Goal: Task Accomplishment & Management: Use online tool/utility

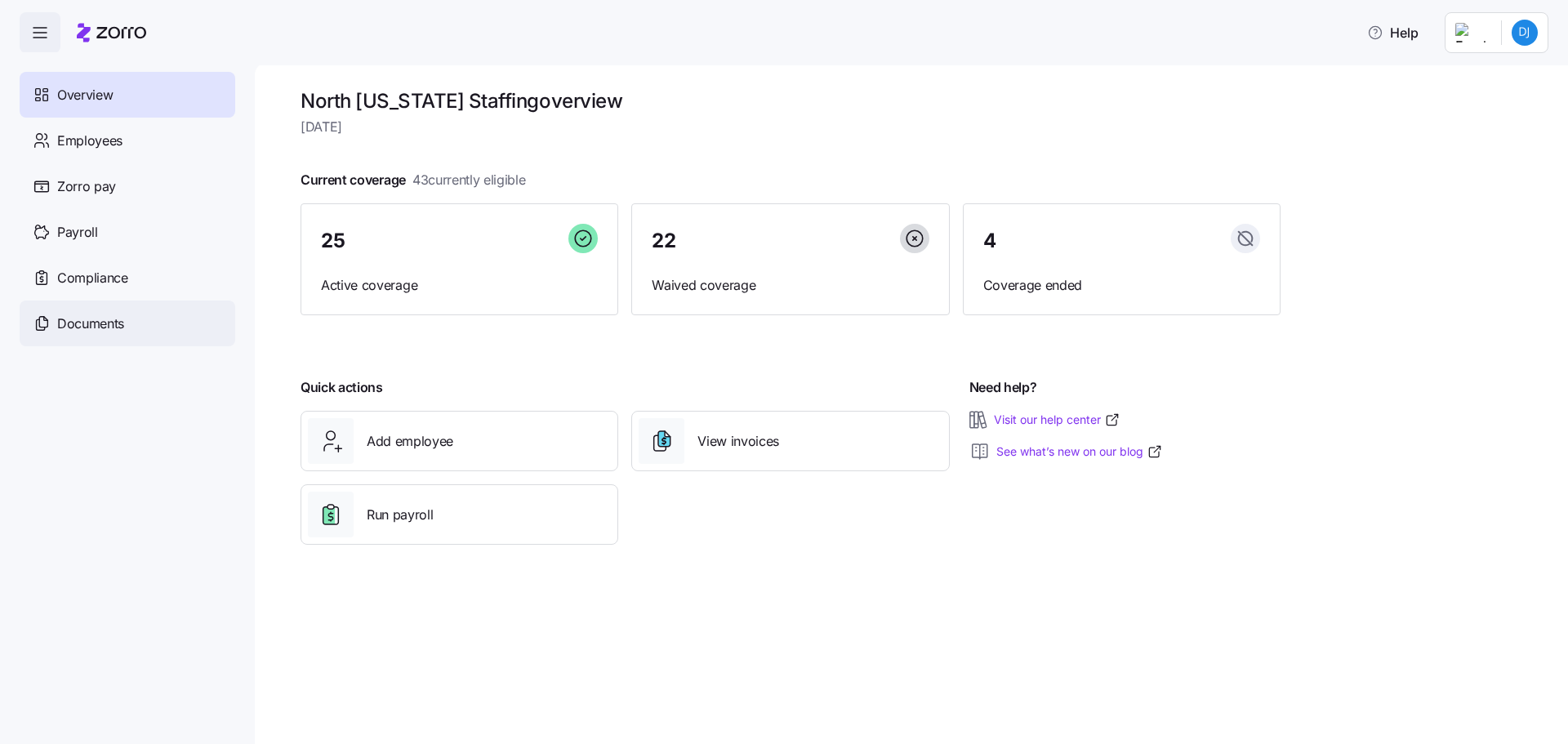
click at [91, 322] on span "Documents" at bounding box center [90, 323] width 67 height 20
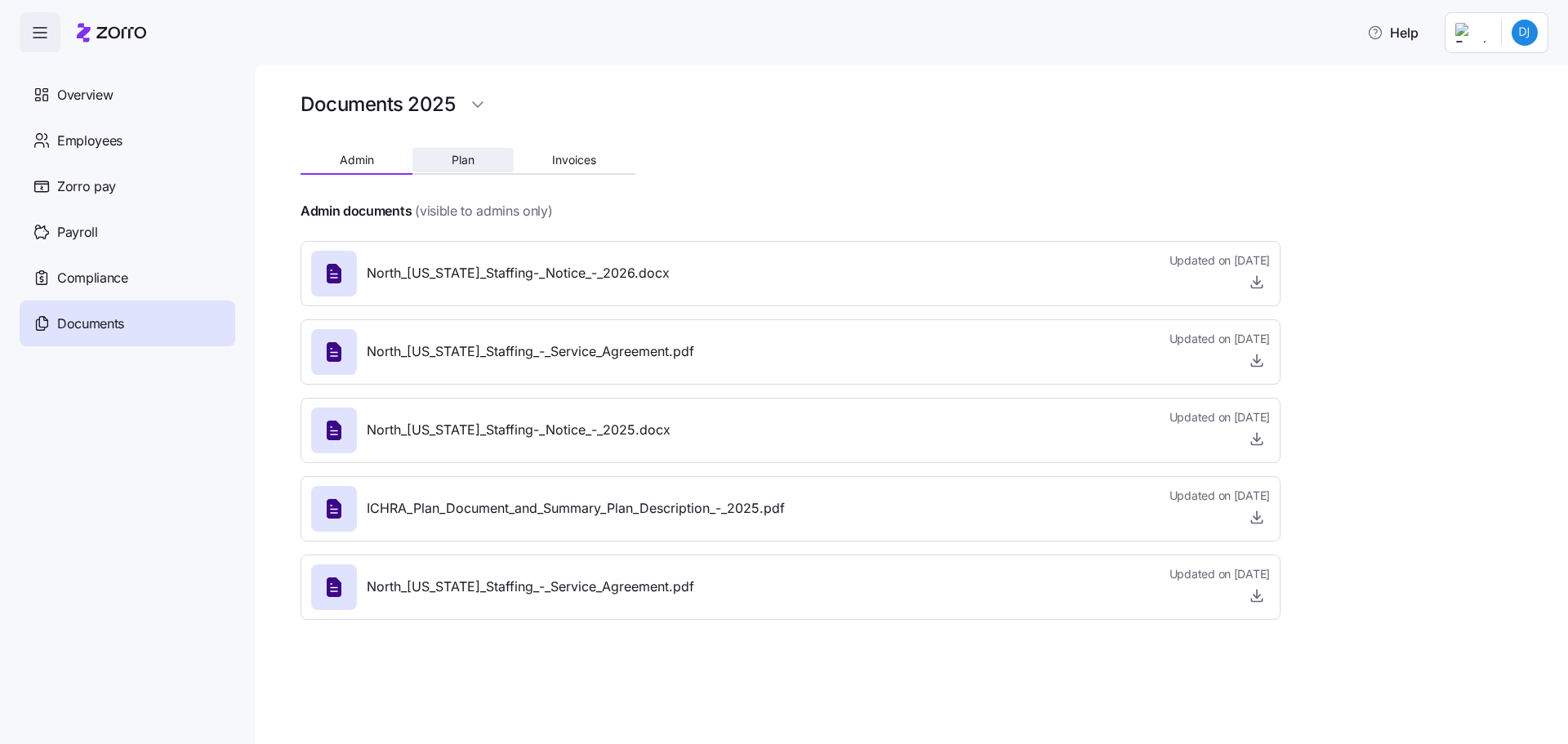
click at [470, 166] on button "Plan" at bounding box center [463, 161] width 101 height 25
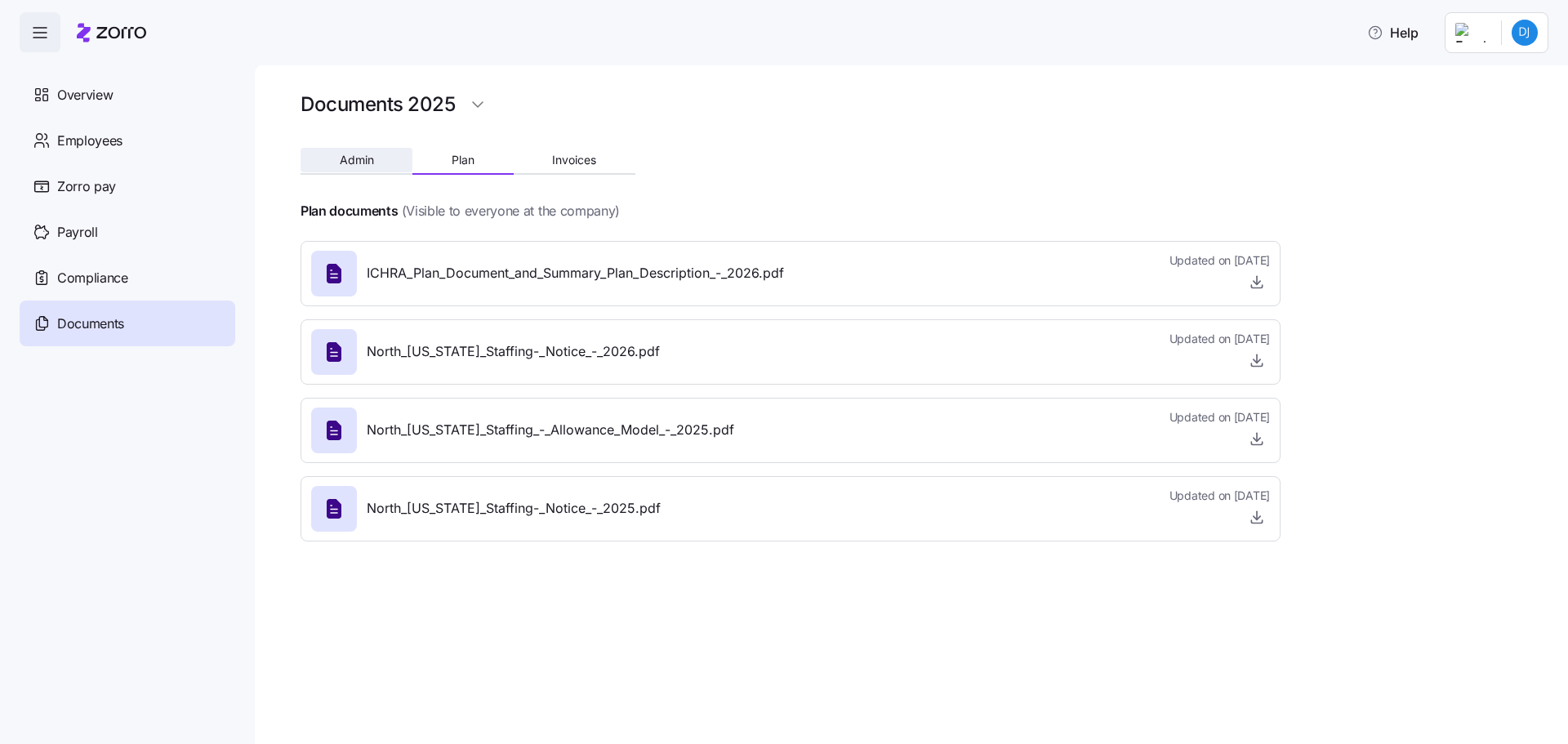
click at [332, 148] on button "Admin" at bounding box center [356, 161] width 112 height 25
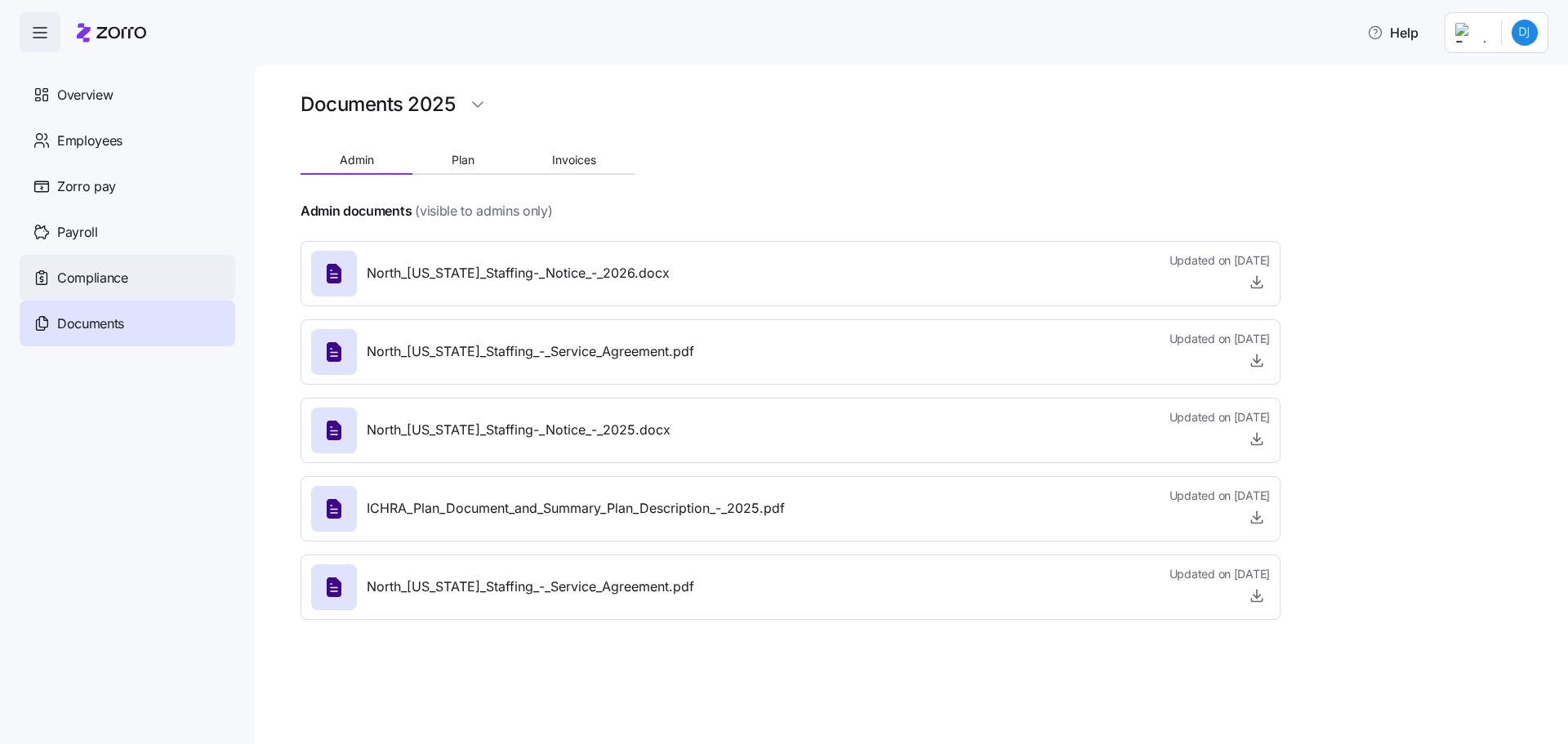
click at [90, 277] on span "Compliance" at bounding box center [92, 277] width 71 height 20
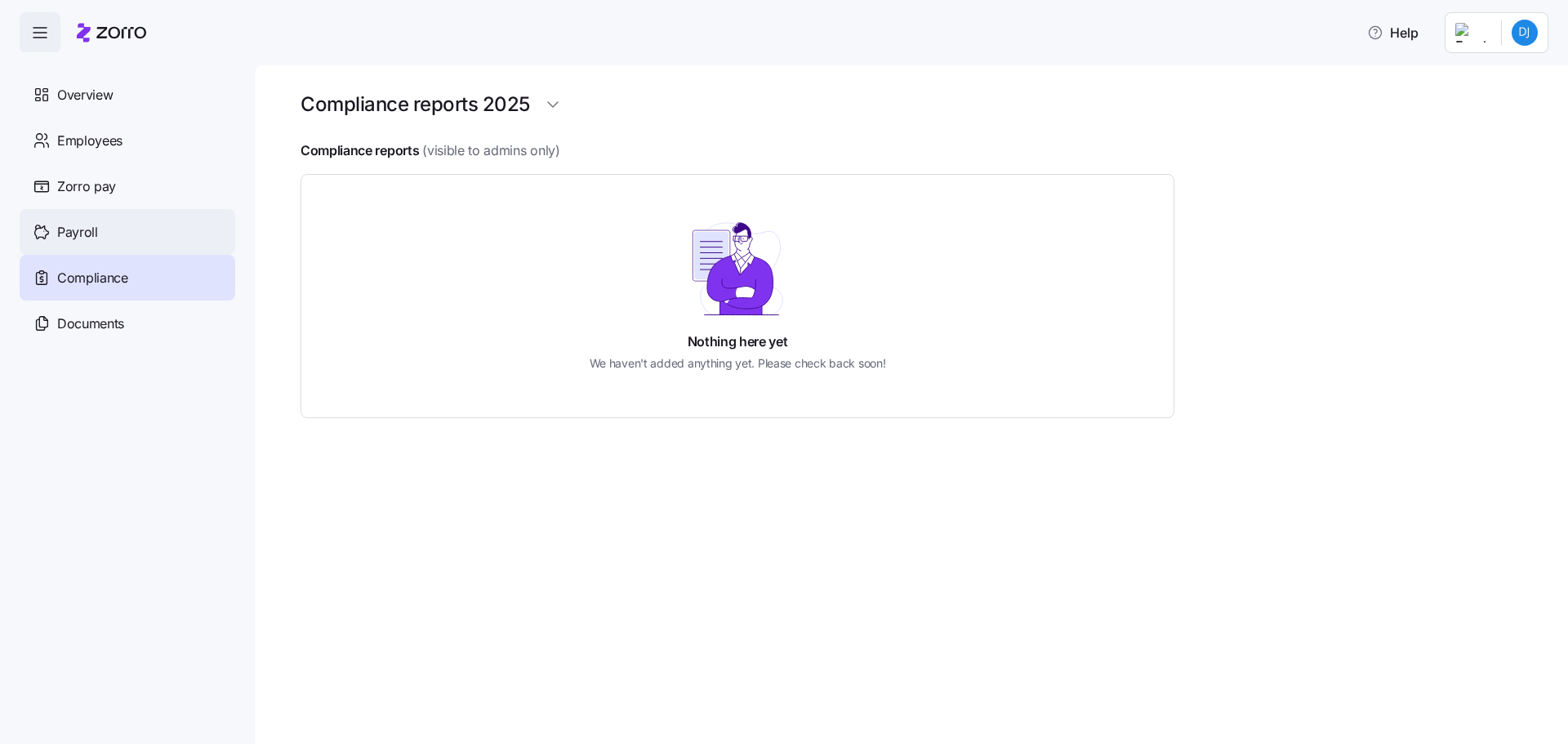
click at [72, 230] on span "Payroll" at bounding box center [77, 232] width 41 height 20
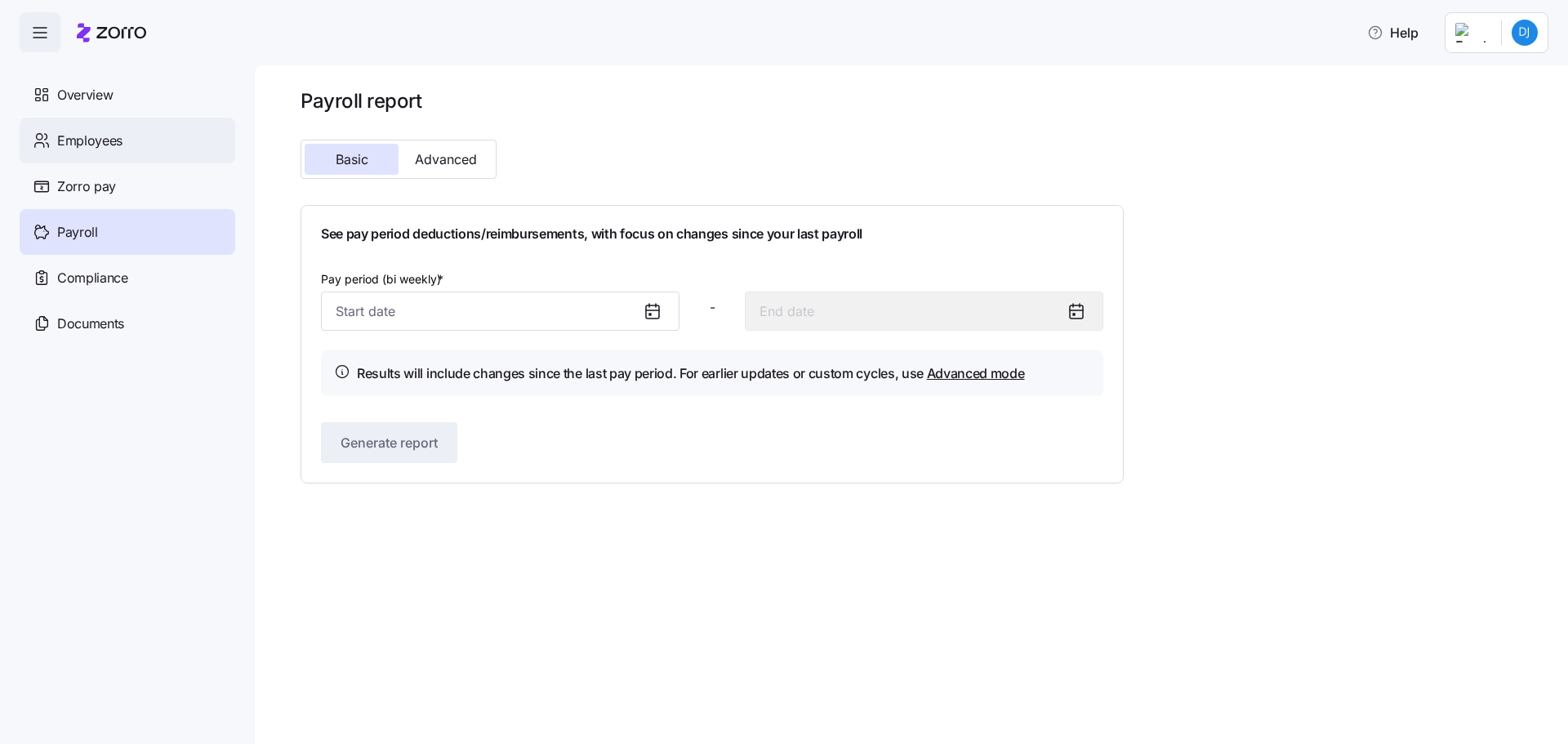
click at [86, 143] on span "Employees" at bounding box center [89, 141] width 66 height 20
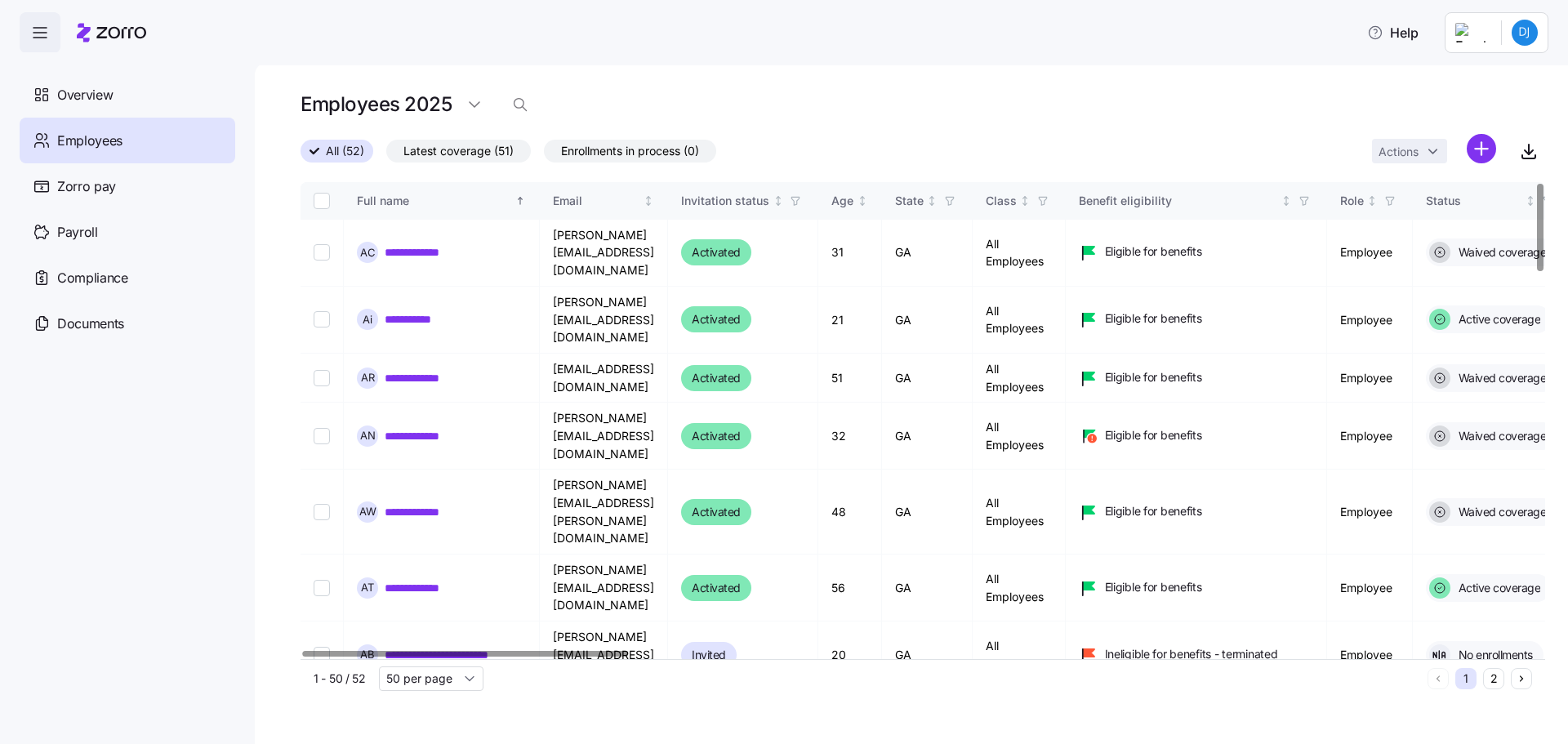
click at [613, 657] on div at bounding box center [466, 654] width 326 height 6
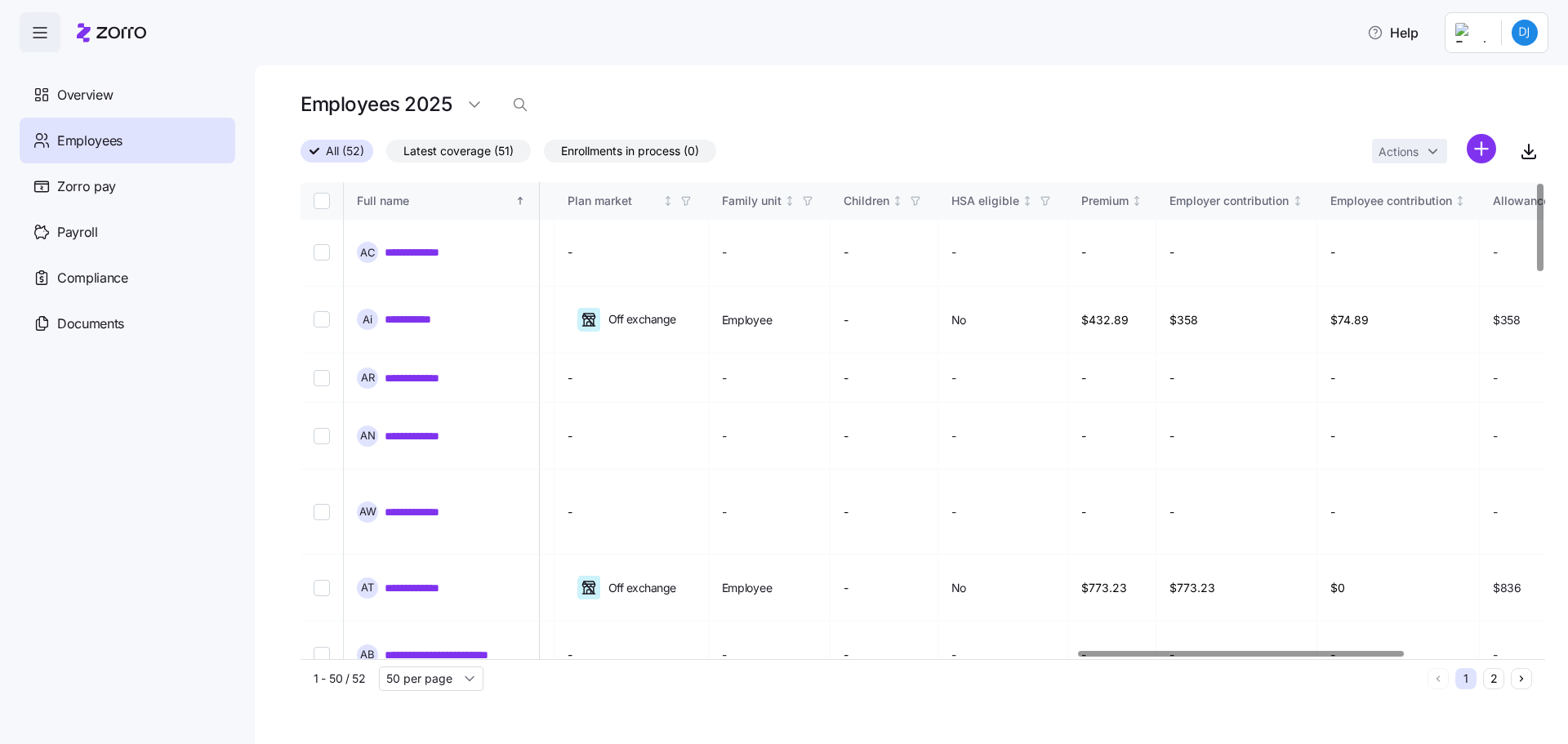
scroll to position [0, 2989]
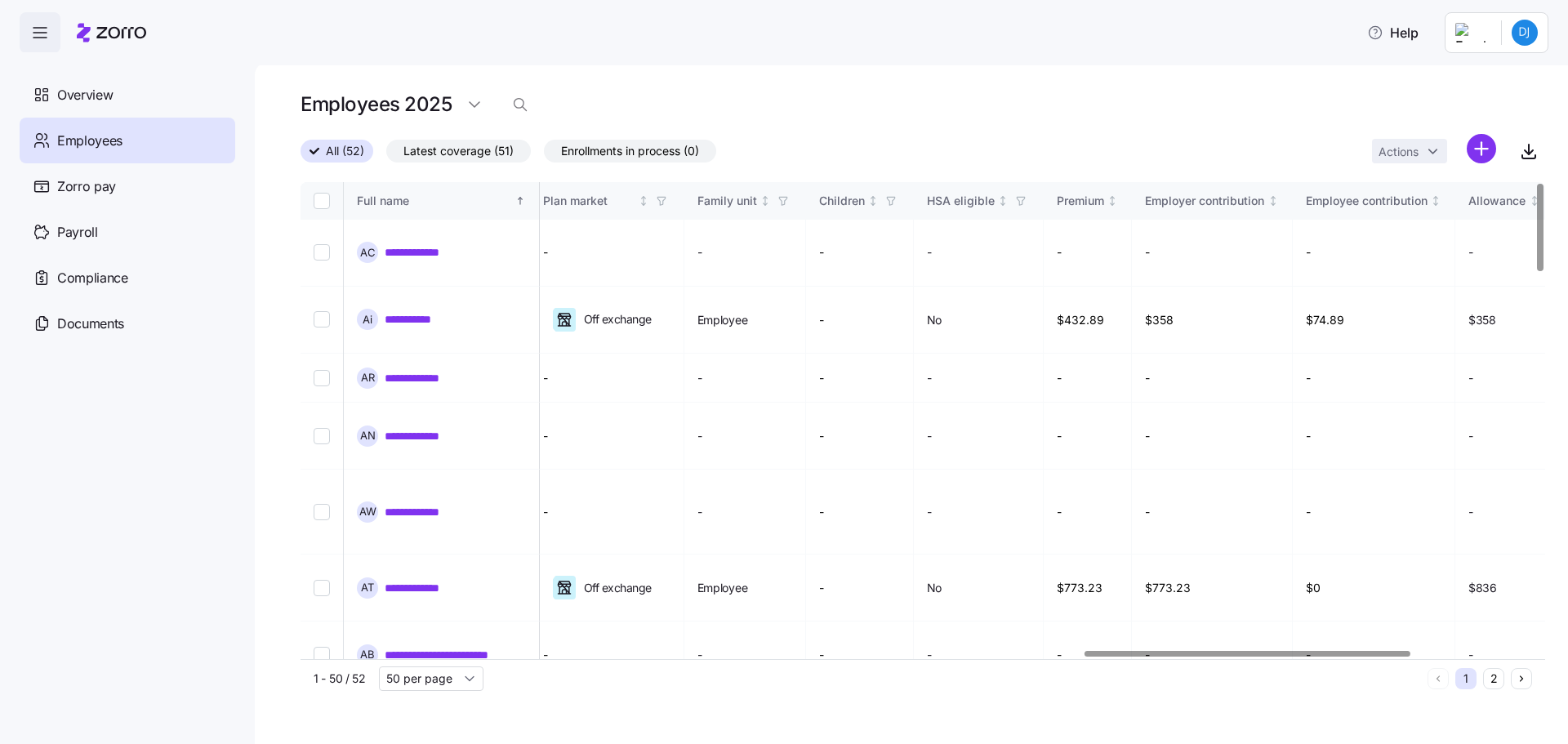
click at [1280, 657] on div at bounding box center [1247, 654] width 326 height 6
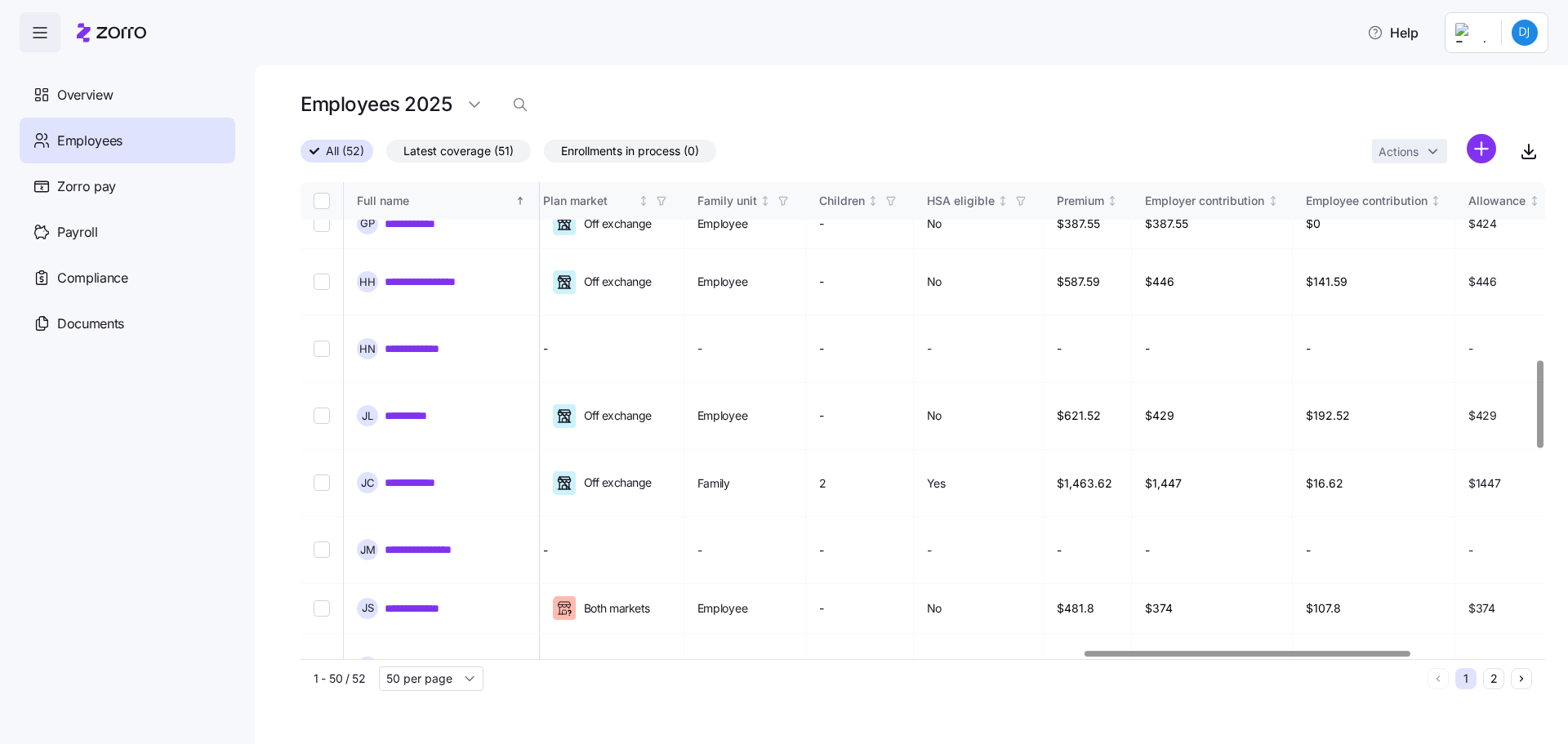
scroll to position [1061, 2989]
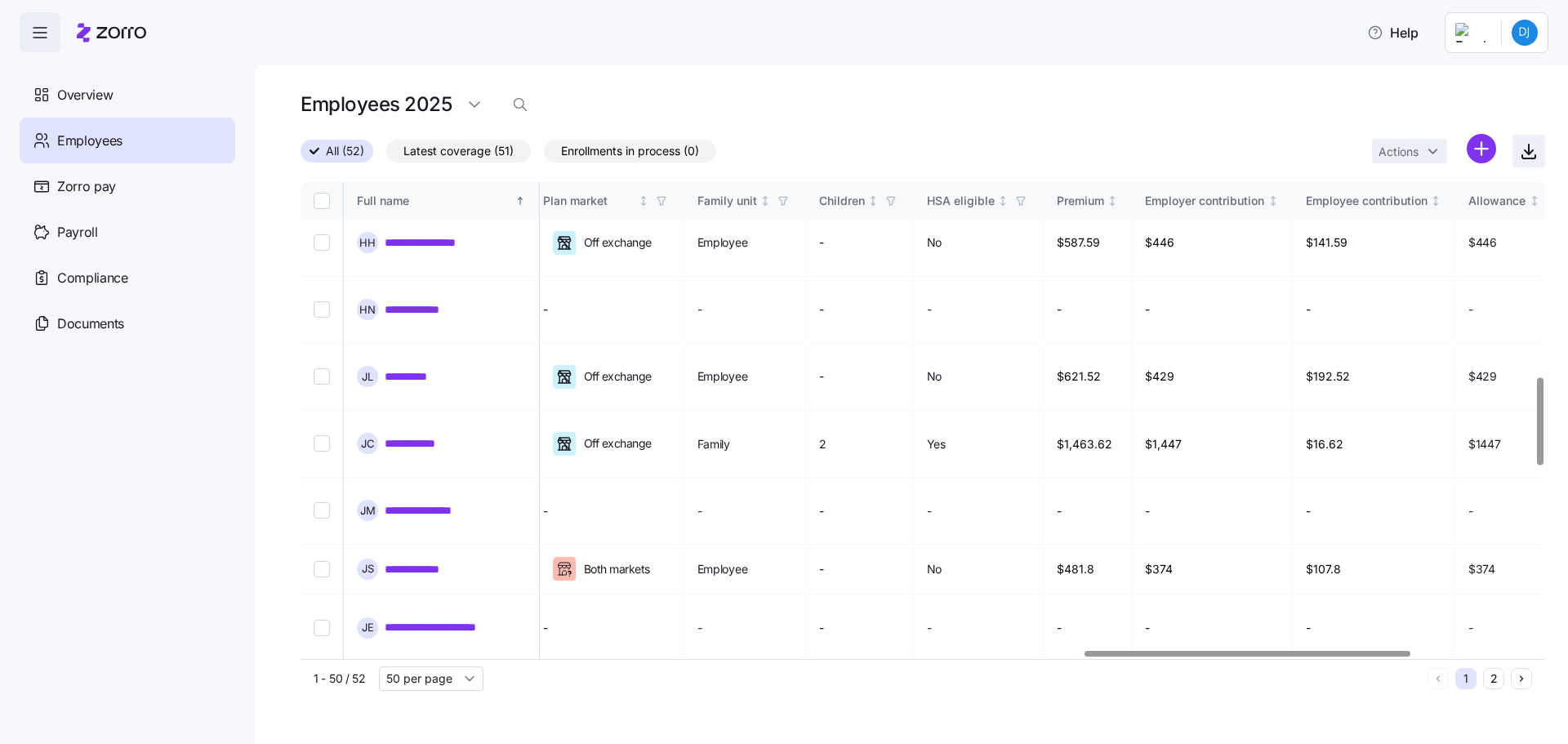
click at [1533, 151] on icon "button" at bounding box center [1528, 152] width 9 height 4
